Goal: Check status: Check status

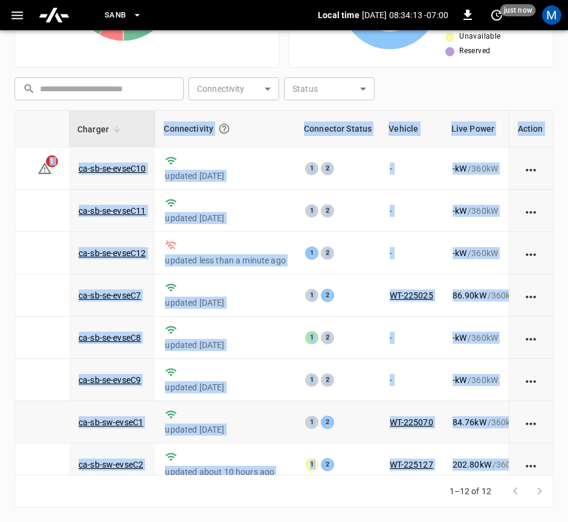
scroll to position [0, 25]
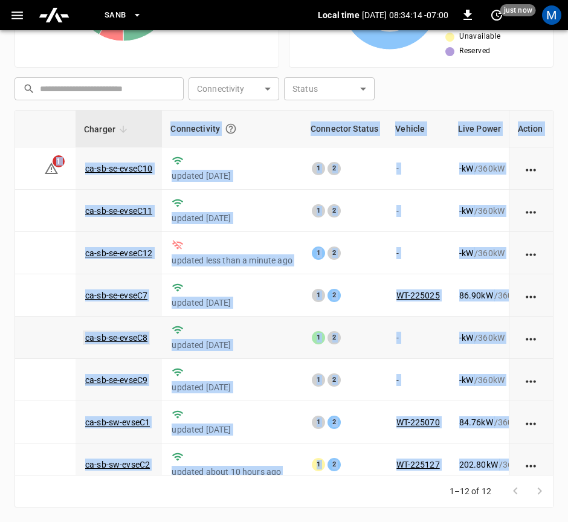
click at [141, 344] on link "ca-sb-se-evseC8" at bounding box center [116, 337] width 67 height 14
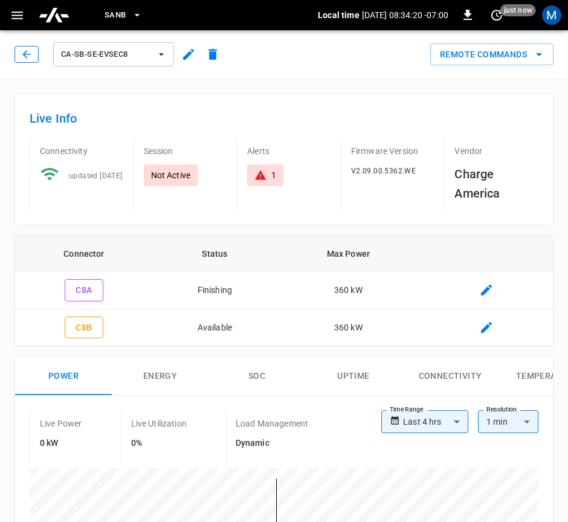
click at [29, 59] on icon "button" at bounding box center [27, 54] width 12 height 12
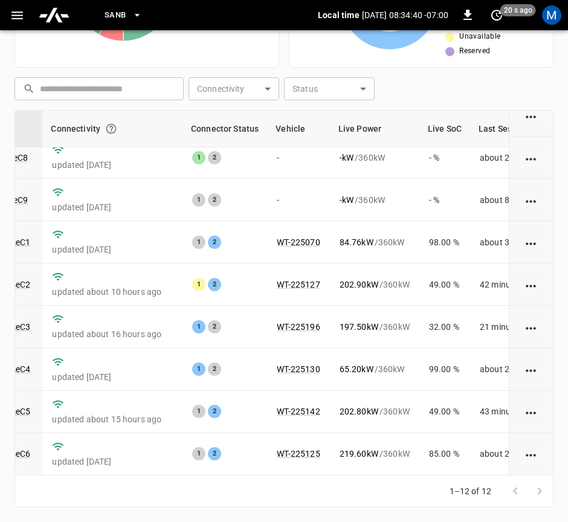
scroll to position [194, 143]
